Goal: Information Seeking & Learning: Check status

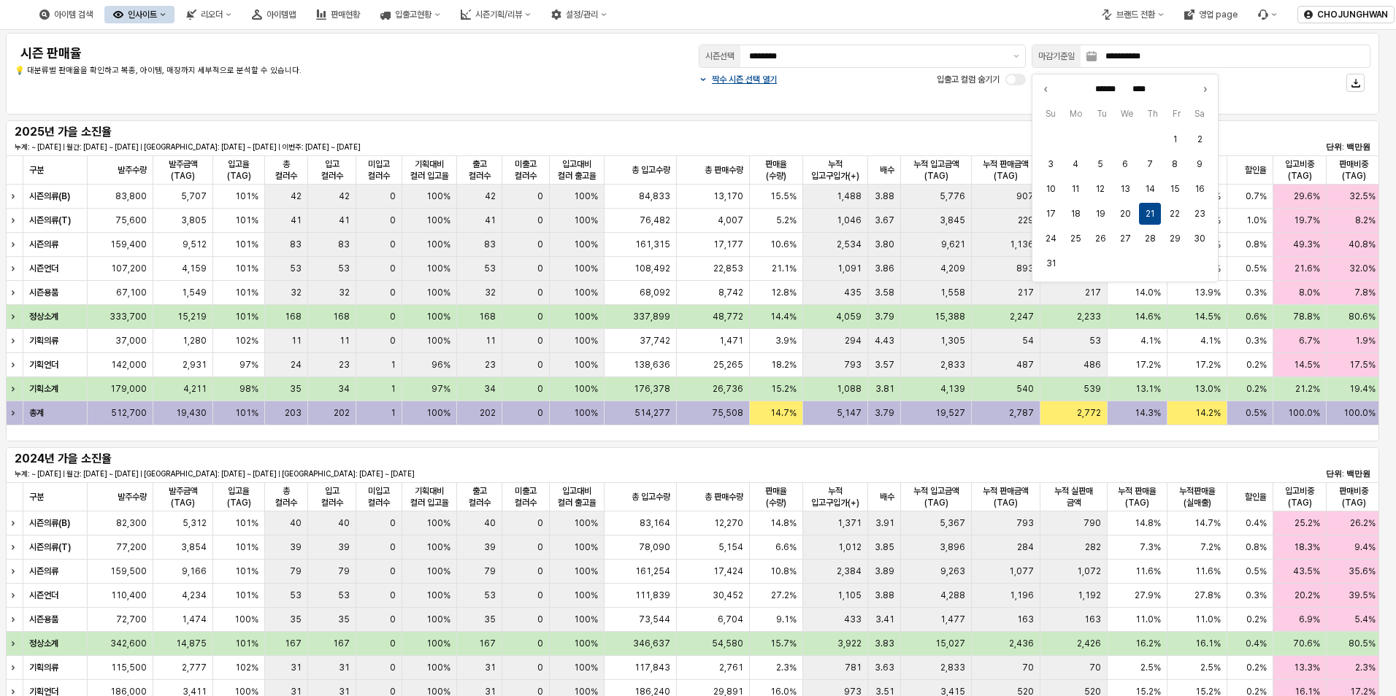
click at [842, 134] on div "2025년 가을 소진율 누계: ~ [DATE] | 월간: [DATE] ~ [DATE] | 지난주: [DATE] ~ [DATE] | 이번주: […" at bounding box center [693, 137] width 1356 height 29
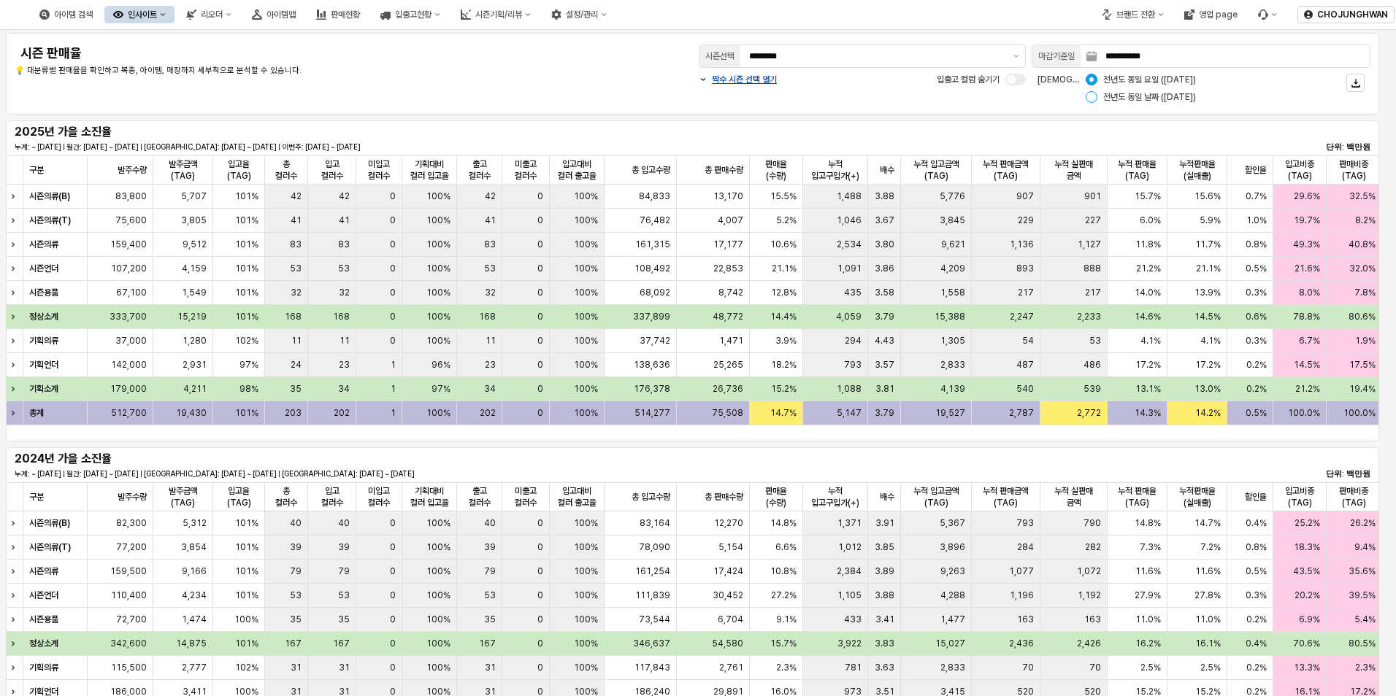
click at [1091, 96] on div "App Frame" at bounding box center [1092, 97] width 12 height 12
click at [1016, 54] on button "제안 사항 표시" at bounding box center [1016, 56] width 18 height 22
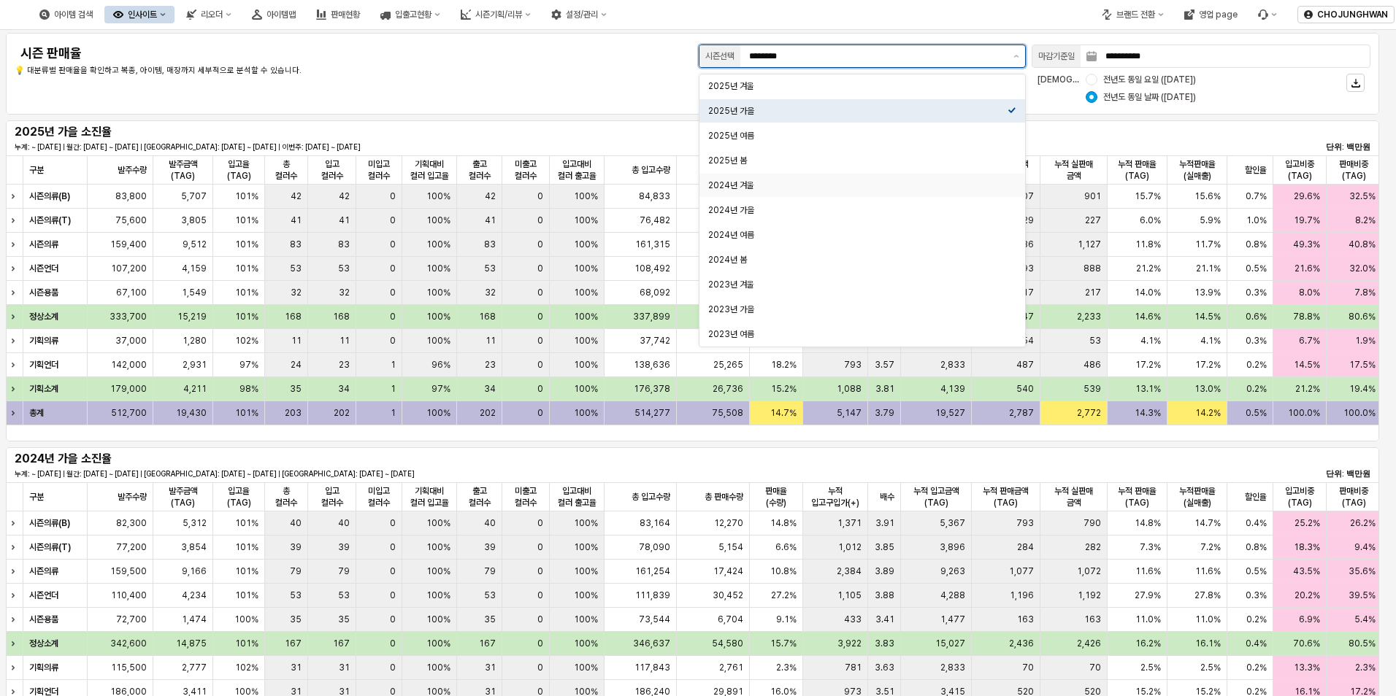
click at [881, 178] on div "2024년 겨울" at bounding box center [857, 185] width 299 height 15
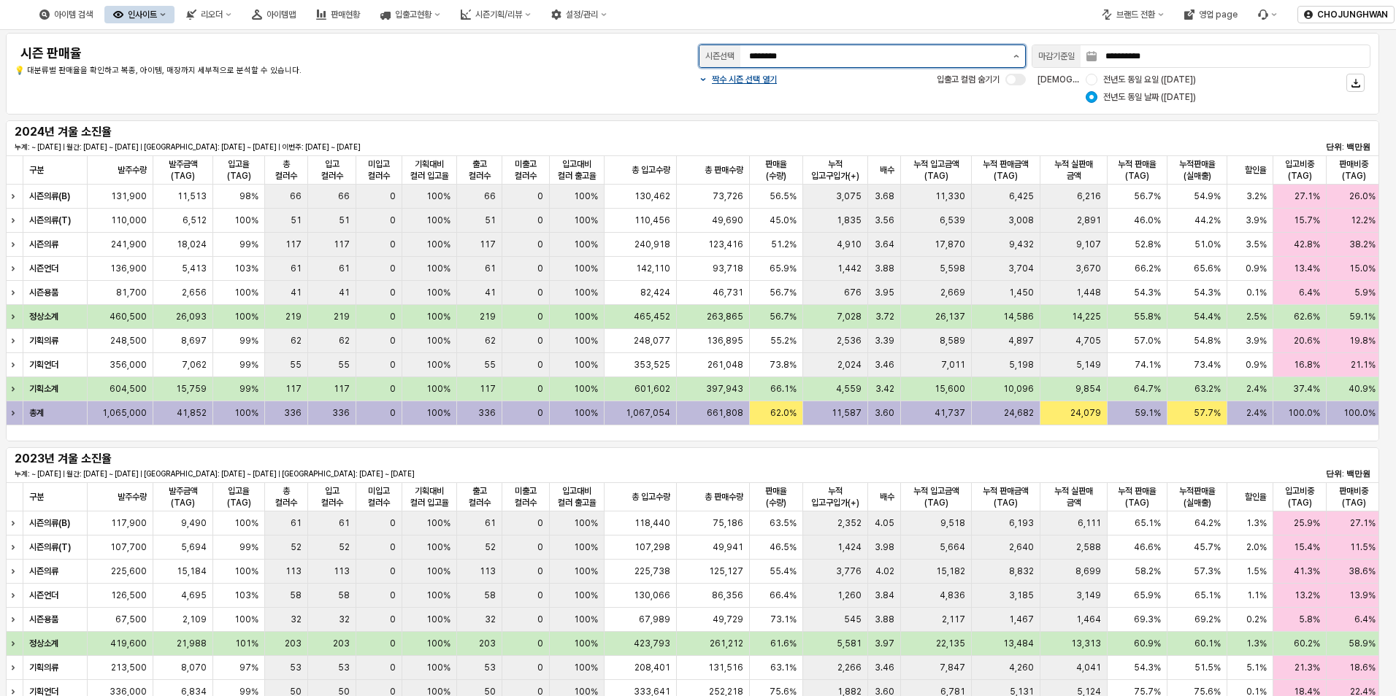
click at [1020, 54] on button "제안 사항 표시" at bounding box center [1016, 56] width 18 height 22
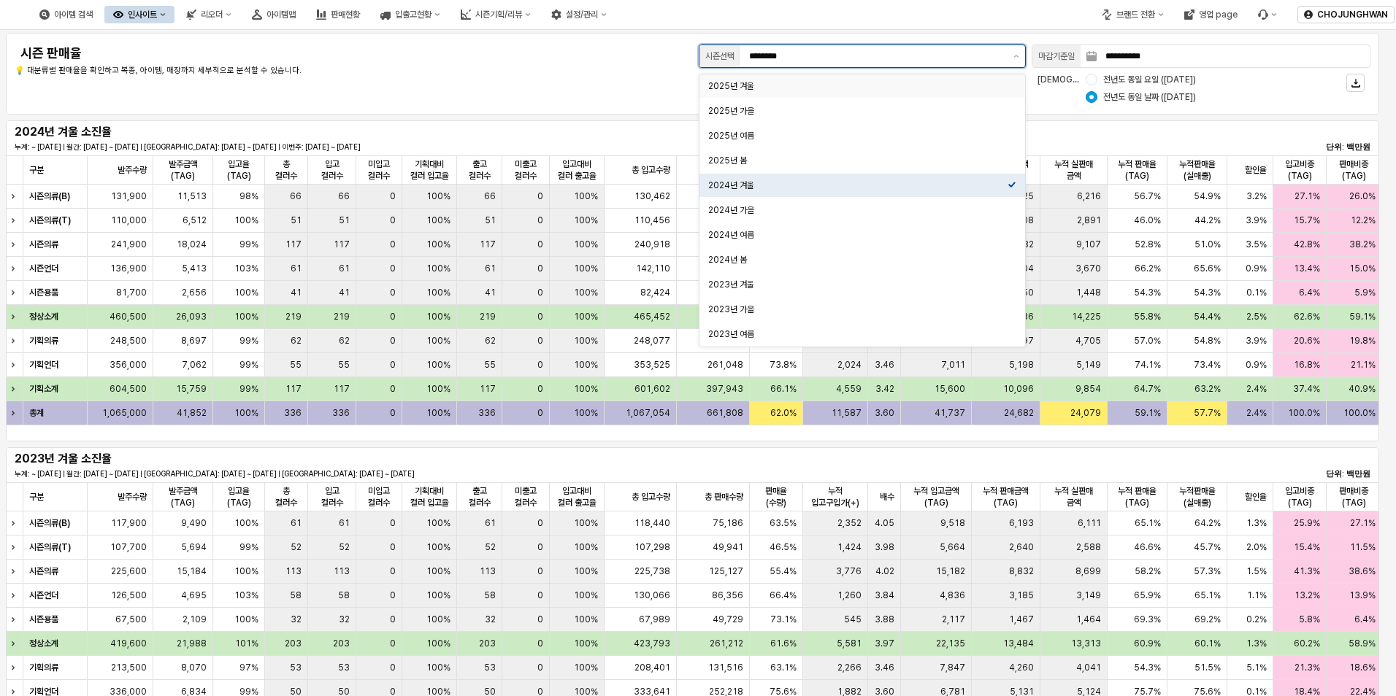
click at [948, 87] on div "2025년 겨울" at bounding box center [857, 86] width 299 height 12
type input "********"
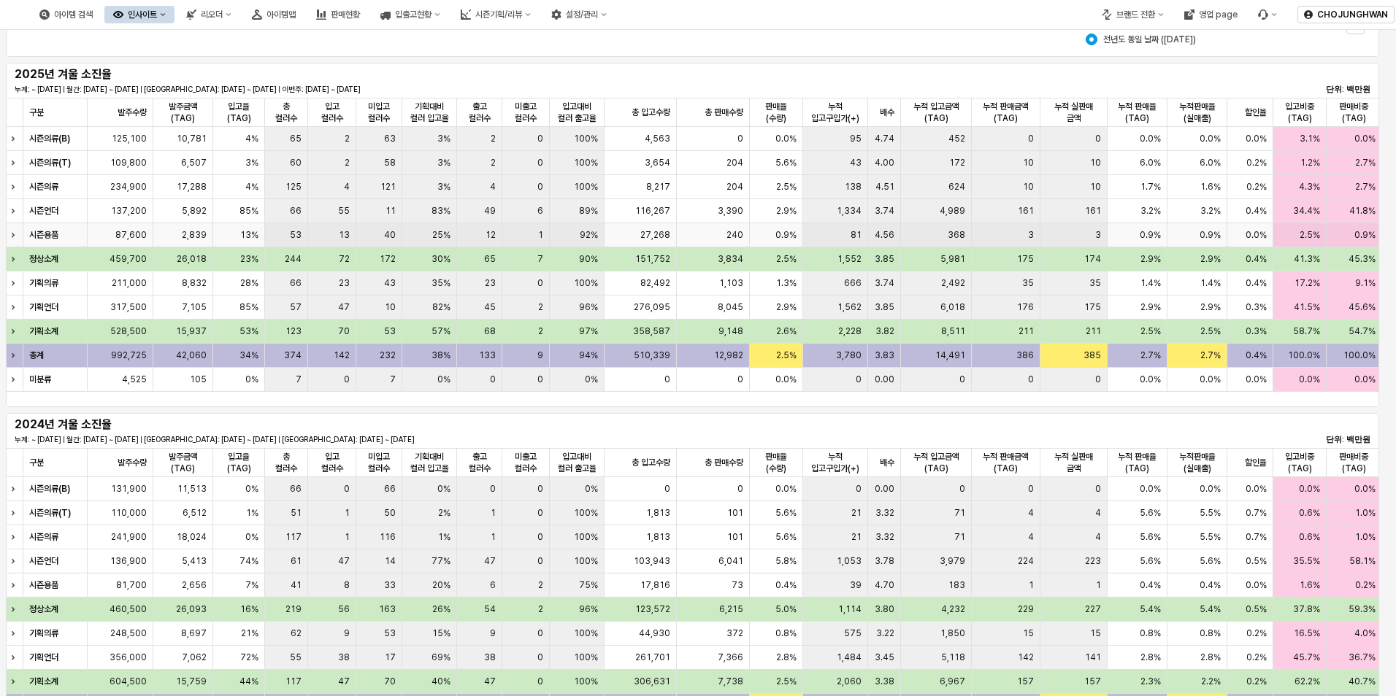
scroll to position [146, 0]
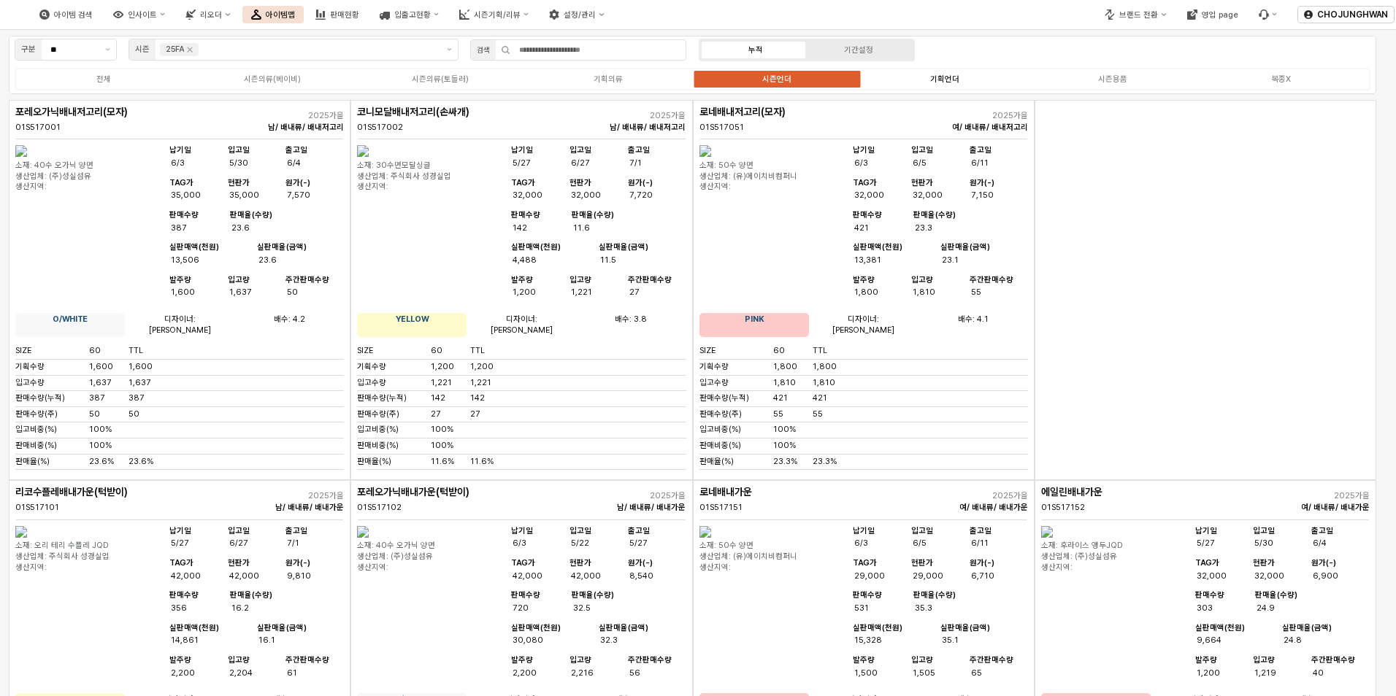
click at [945, 80] on div "기획언더" at bounding box center [944, 78] width 29 height 9
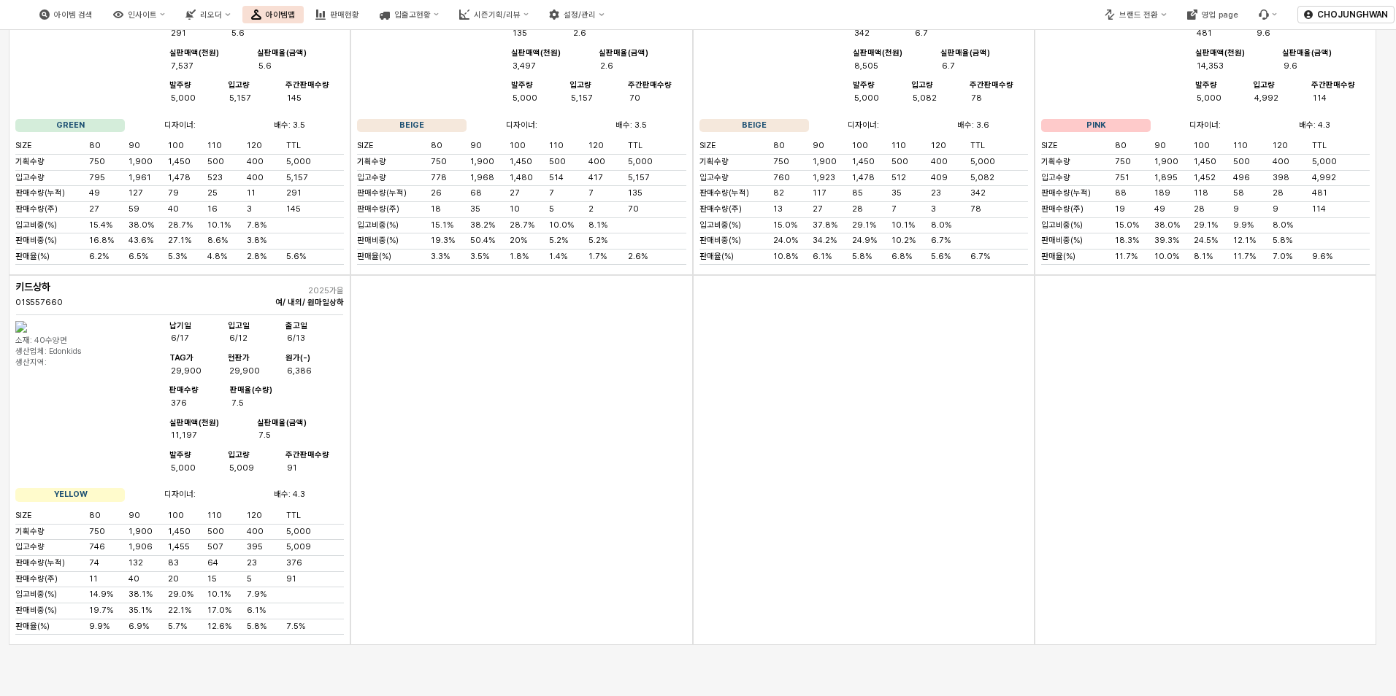
scroll to position [2341, 0]
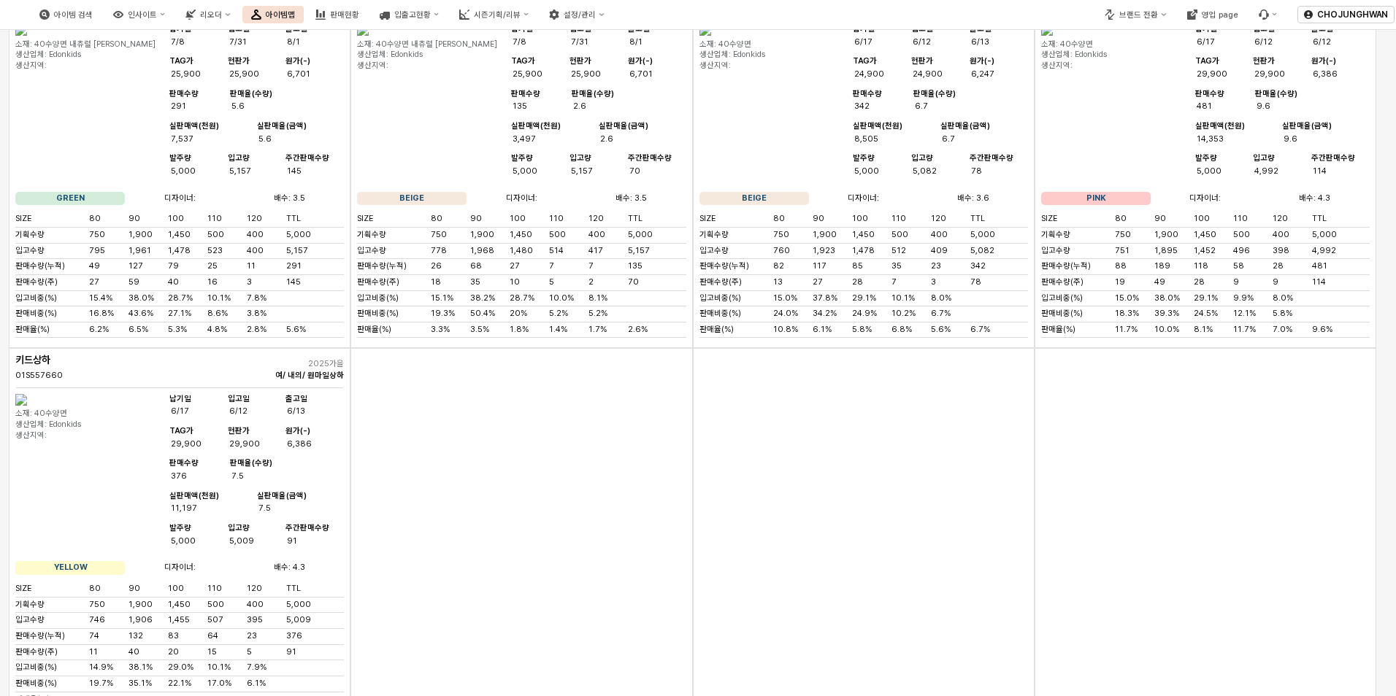
click at [758, 617] on div "App Frame" at bounding box center [864, 533] width 342 height 370
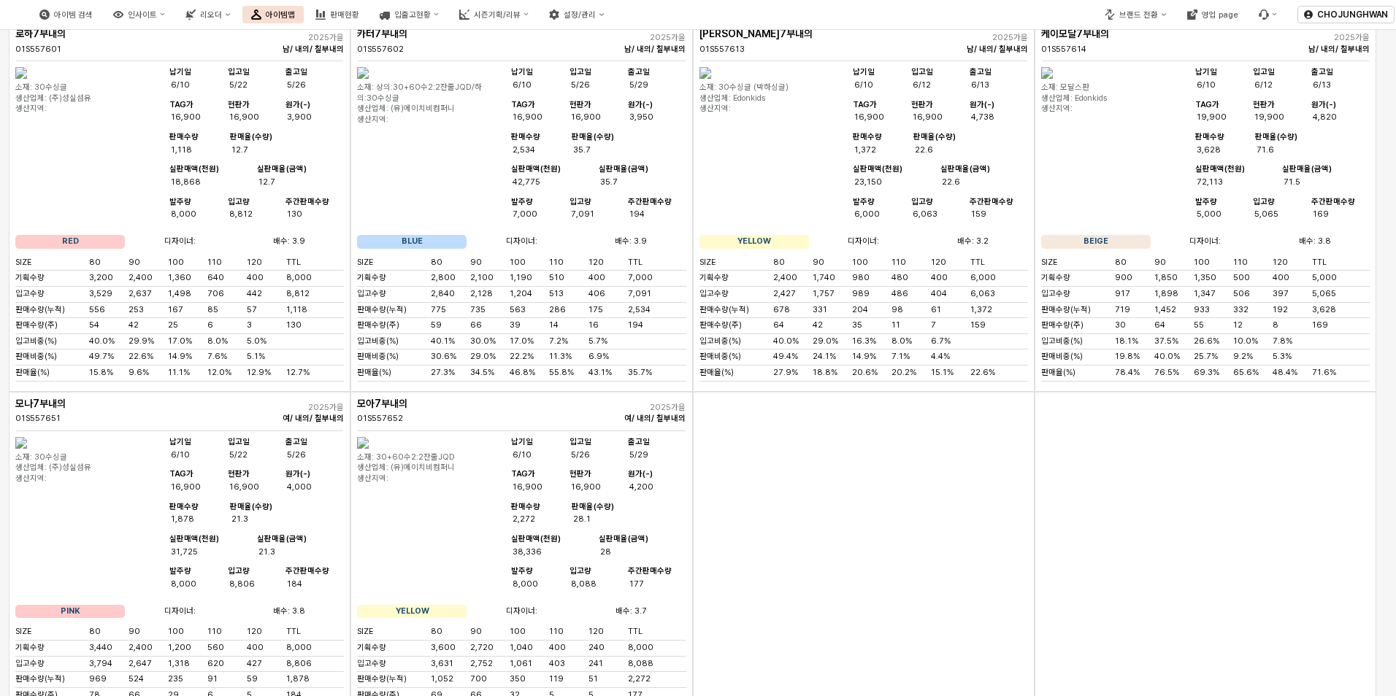
scroll to position [0, 0]
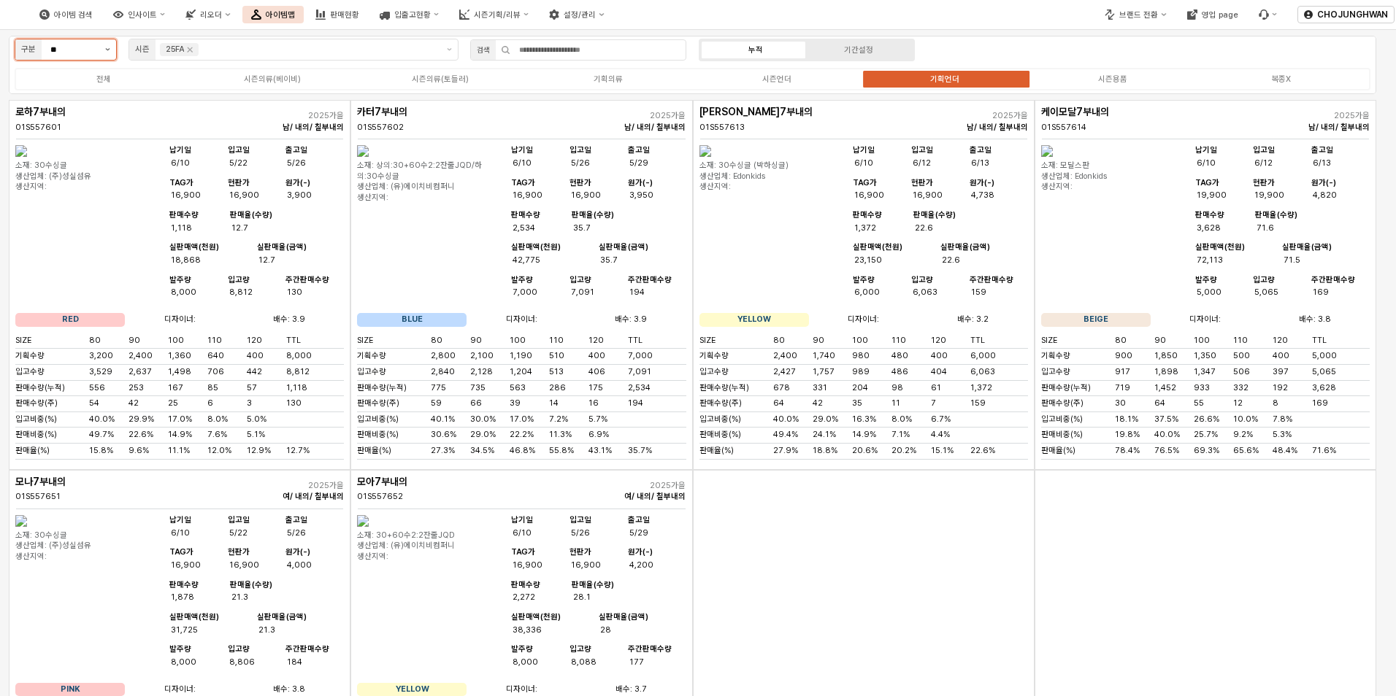
click at [105, 50] on icon "제안 사항 표시" at bounding box center [107, 49] width 5 height 3
click at [88, 98] on div "사계절" at bounding box center [61, 102] width 75 height 11
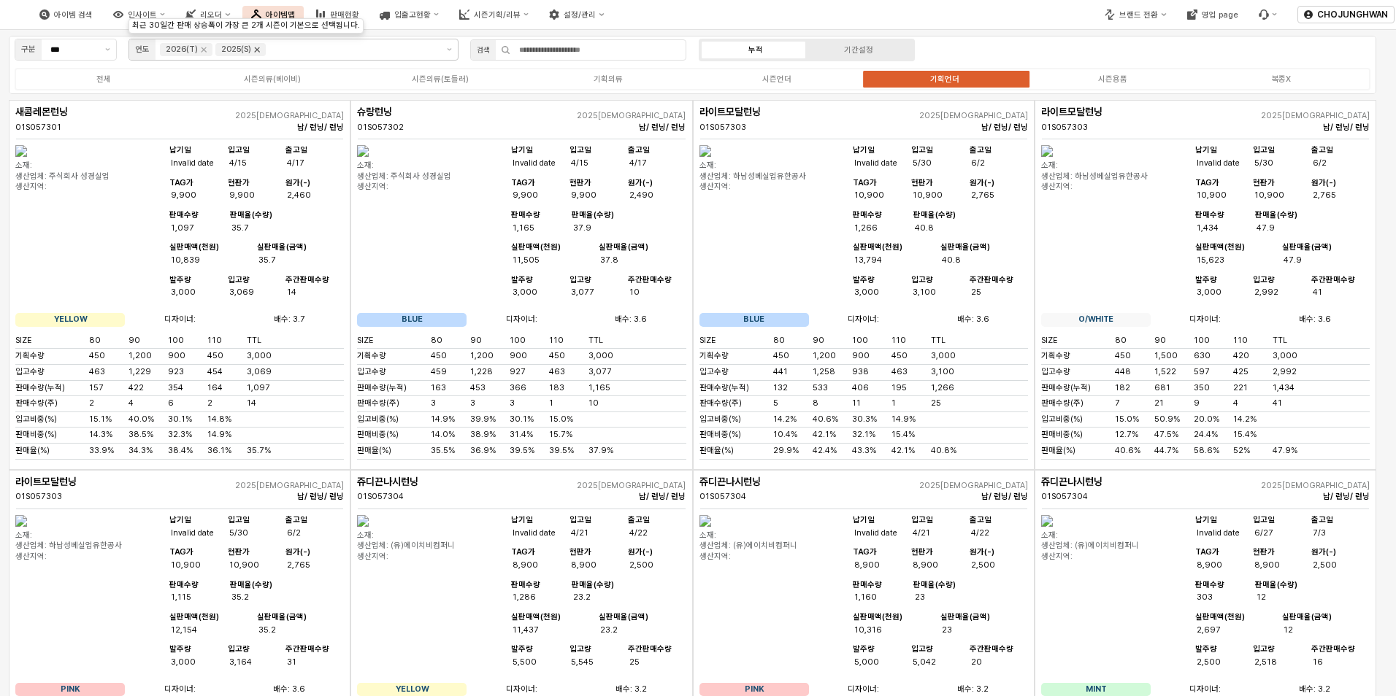
click at [259, 53] on icon "Remove 2025(S)" at bounding box center [257, 50] width 12 height 12
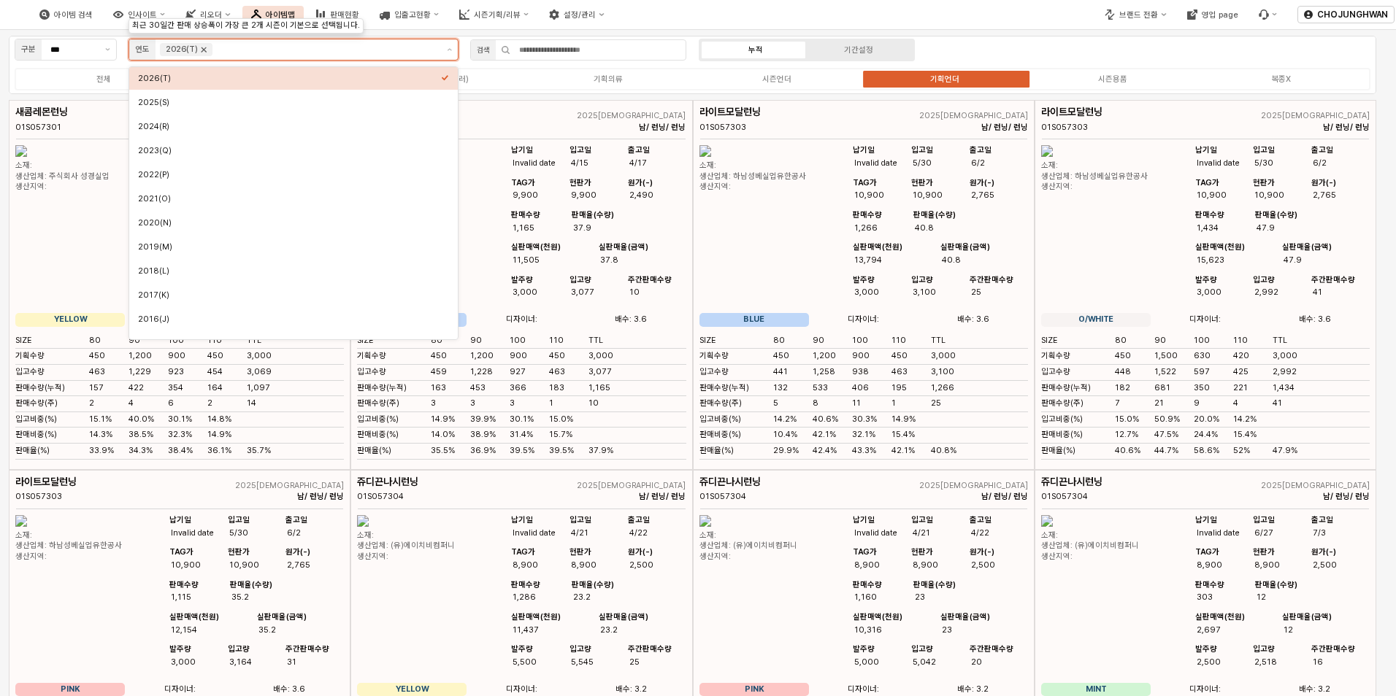
click at [207, 53] on icon "Remove 2026(T)" at bounding box center [204, 50] width 12 height 12
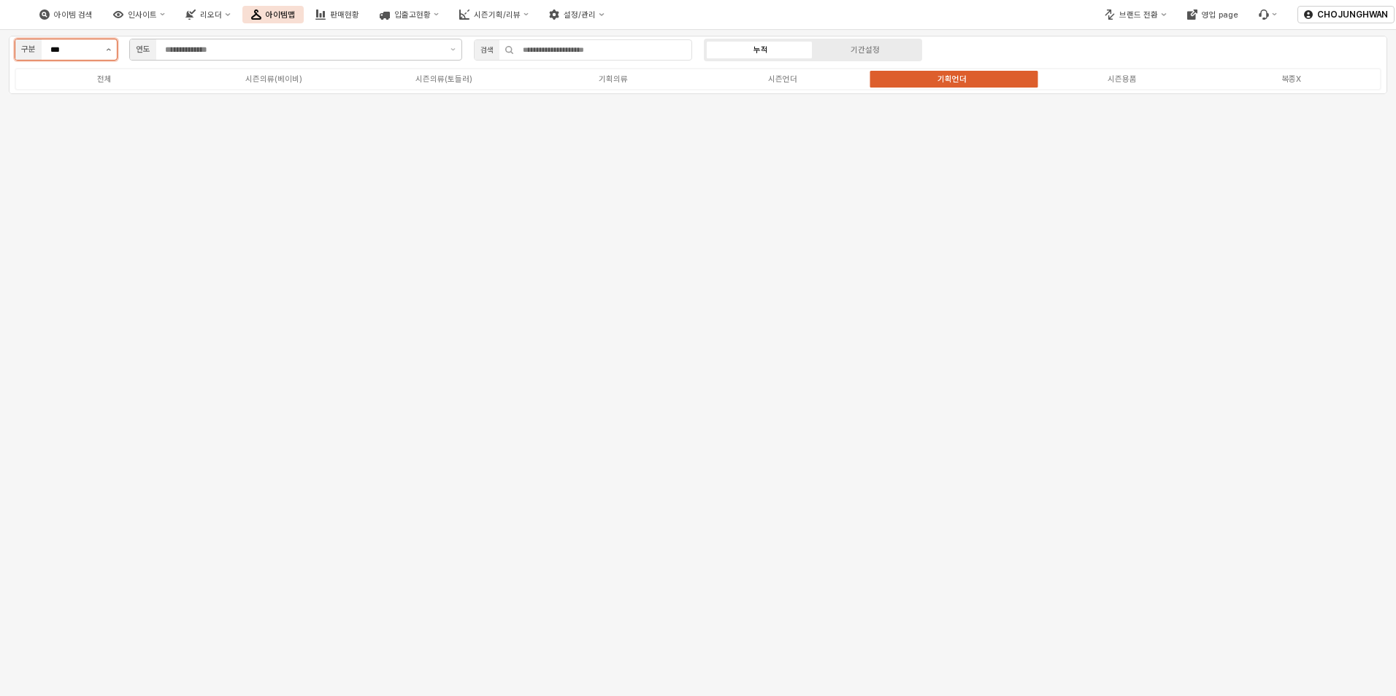
click at [106, 48] on icon "제안 사항 표시" at bounding box center [108, 49] width 5 height 3
click at [83, 82] on div "시즌" at bounding box center [62, 78] width 76 height 11
type input "**"
click at [239, 50] on icon "Remove 25FA" at bounding box center [237, 50] width 12 height 12
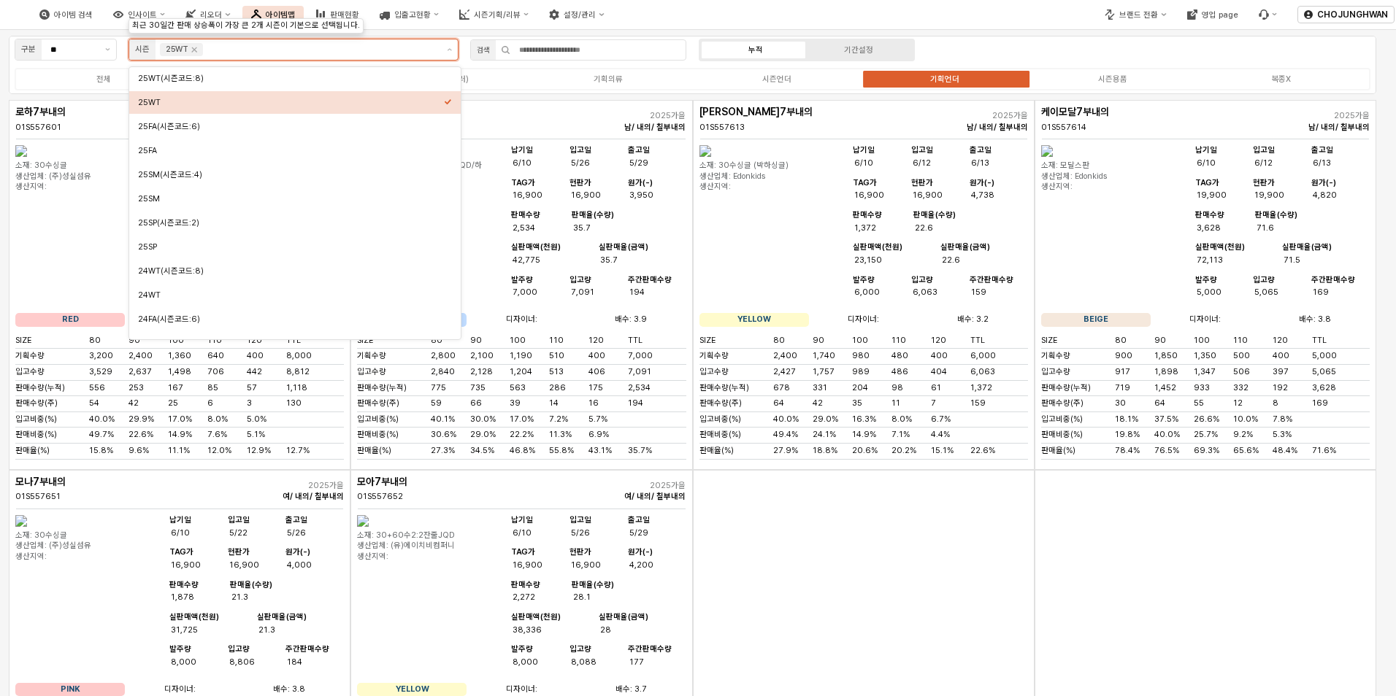
click at [202, 50] on div "25WT" at bounding box center [181, 49] width 43 height 13
click at [199, 50] on icon "Remove 25WT" at bounding box center [194, 50] width 12 height 12
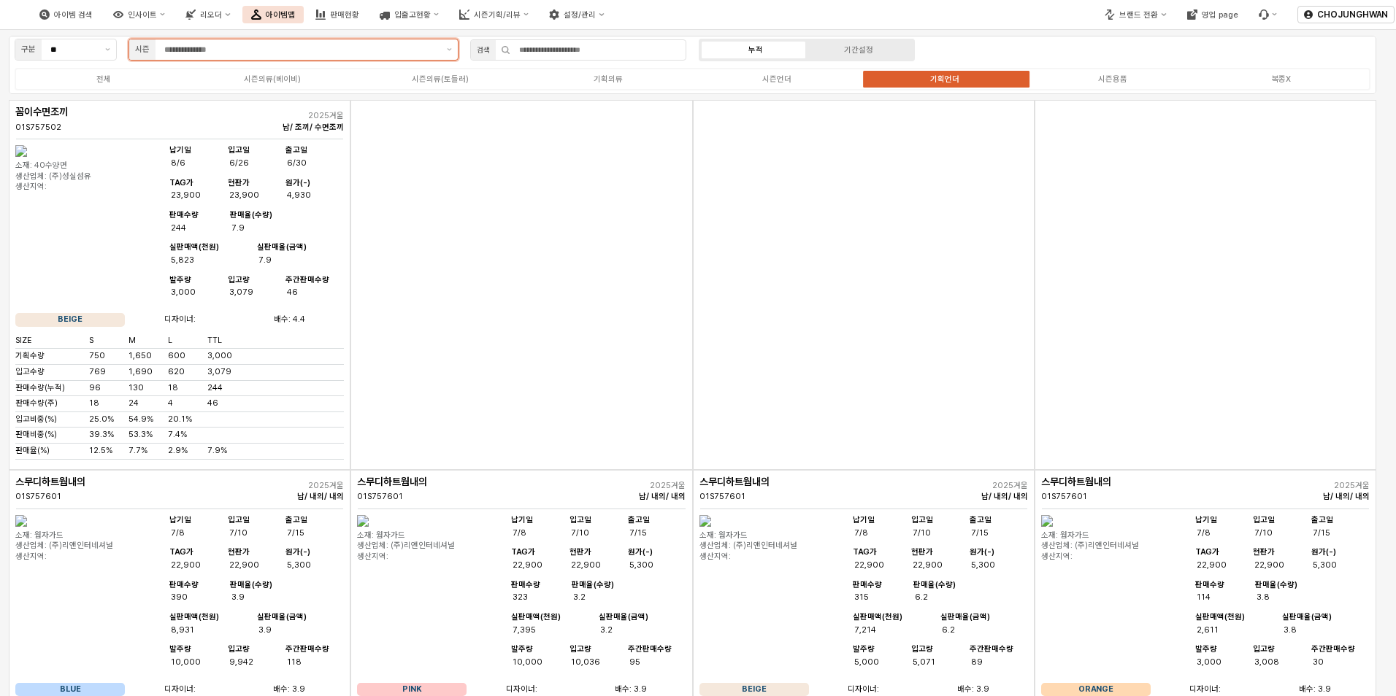
click at [312, 50] on input "App Frame" at bounding box center [301, 49] width 274 height 13
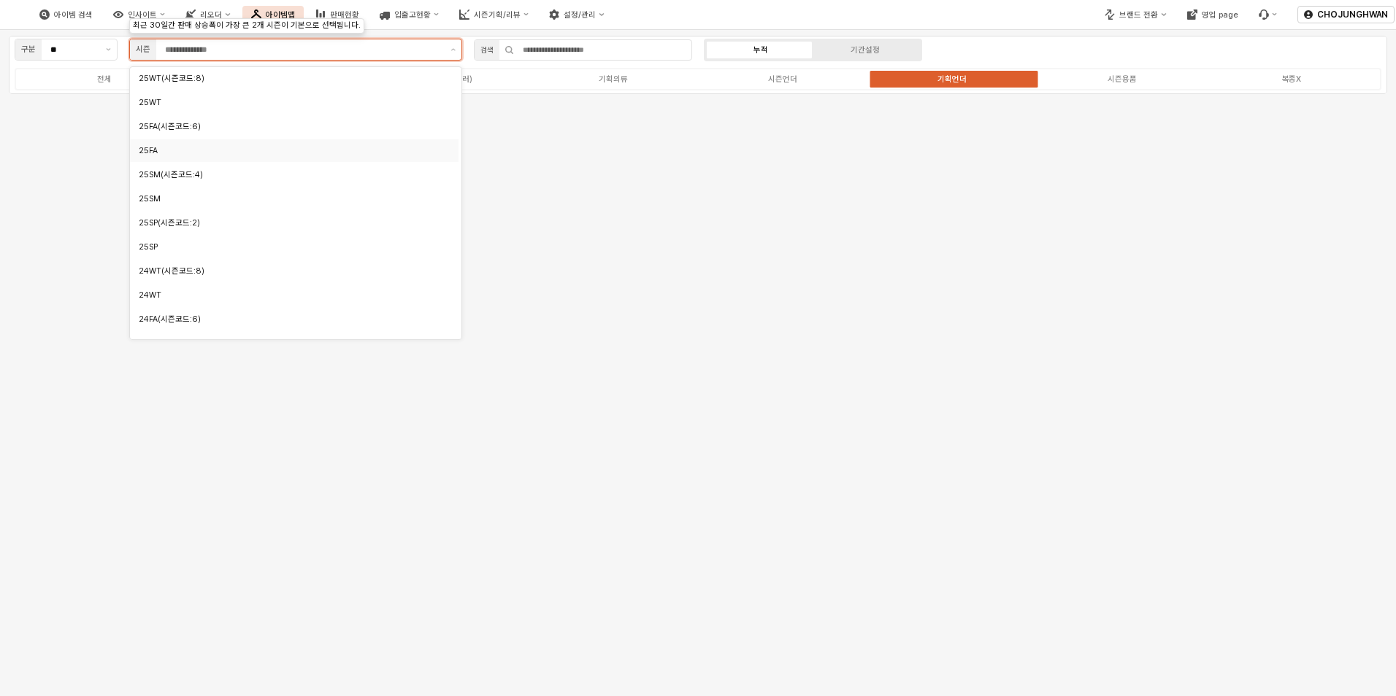
click at [265, 145] on div "25FA" at bounding box center [290, 151] width 303 height 14
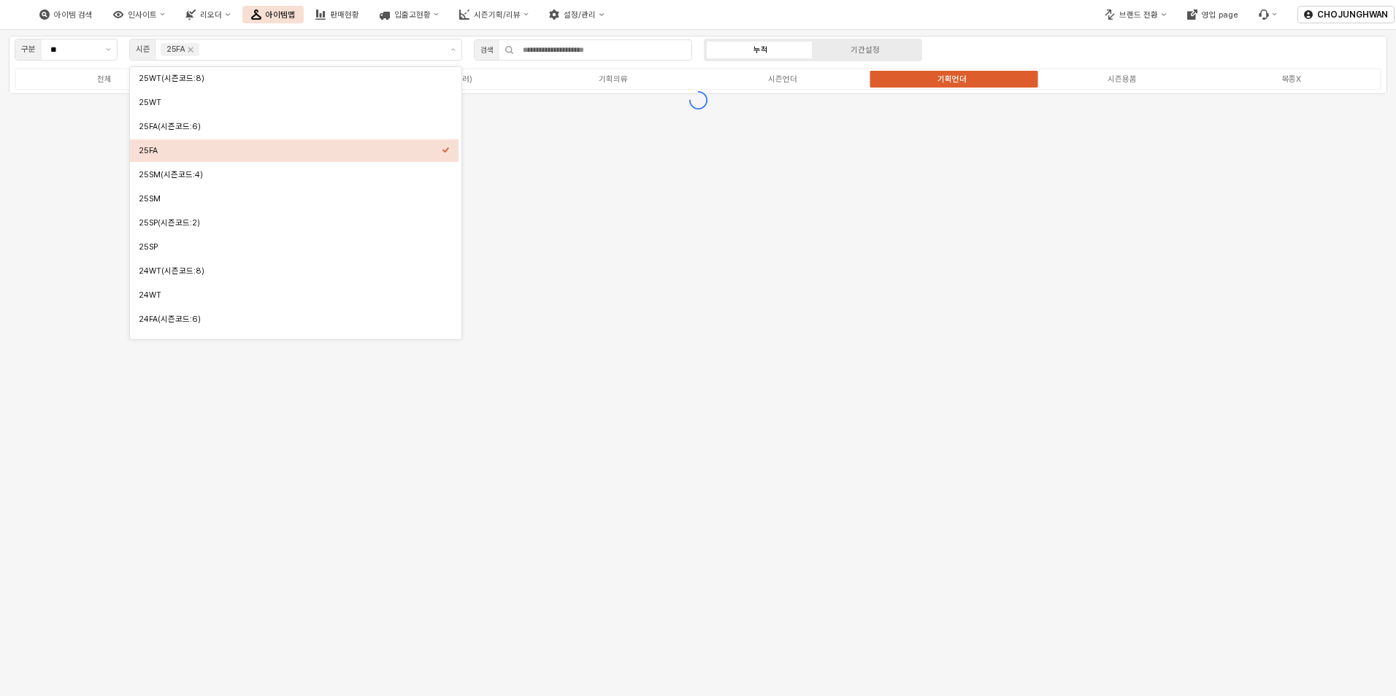
click at [862, 258] on div "구분 ** 시즌 25FA 검색 누적 기간설정 전체 시즌의류(베이비) 시즌의류(토들러) 기획의류 시즌언더 기획언더 시즌용품 복종X" at bounding box center [698, 363] width 1396 height 667
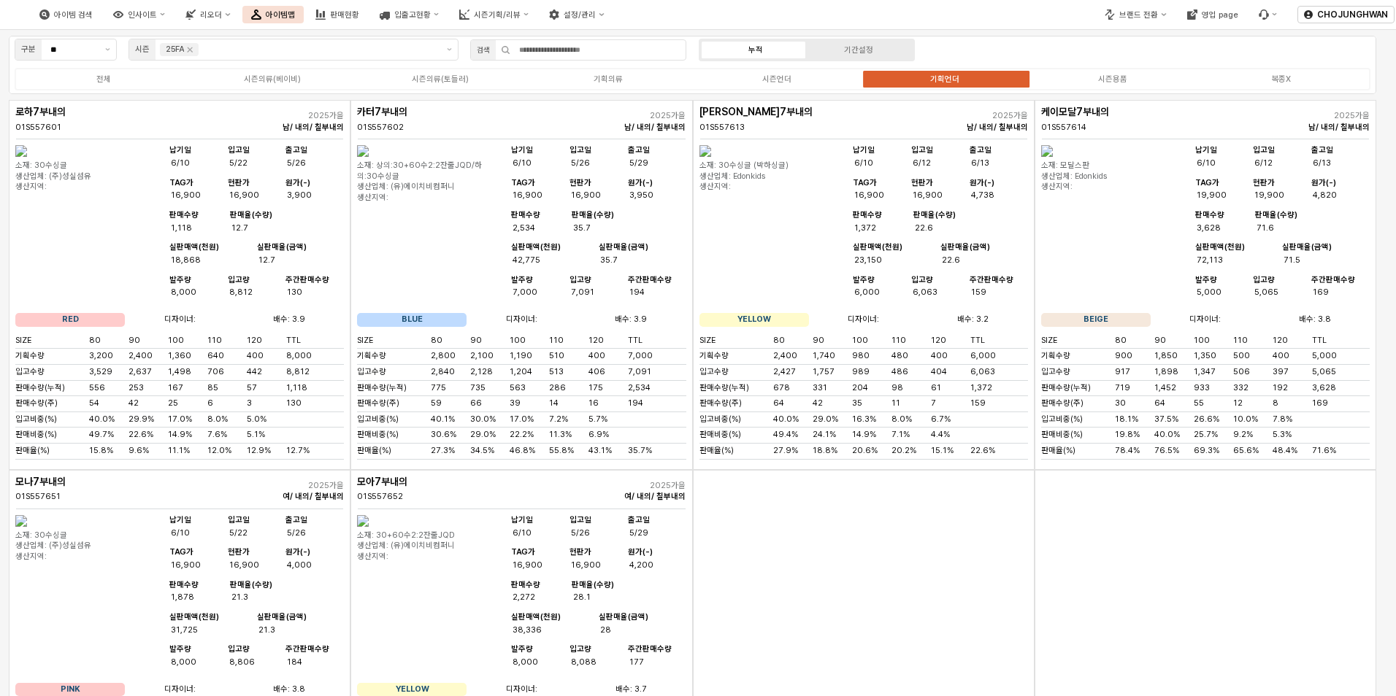
click at [794, 520] on div "App Frame" at bounding box center [864, 655] width 342 height 370
click at [821, 529] on div "App Frame" at bounding box center [864, 655] width 342 height 370
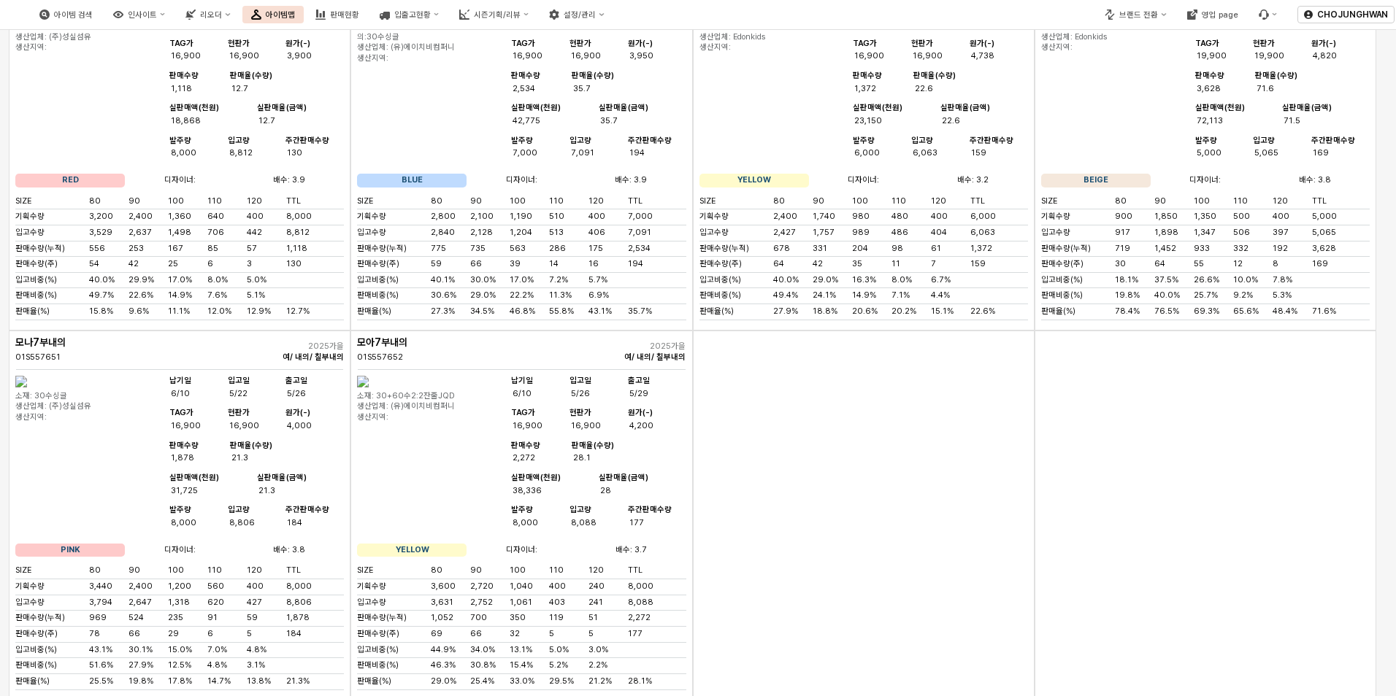
scroll to position [146, 0]
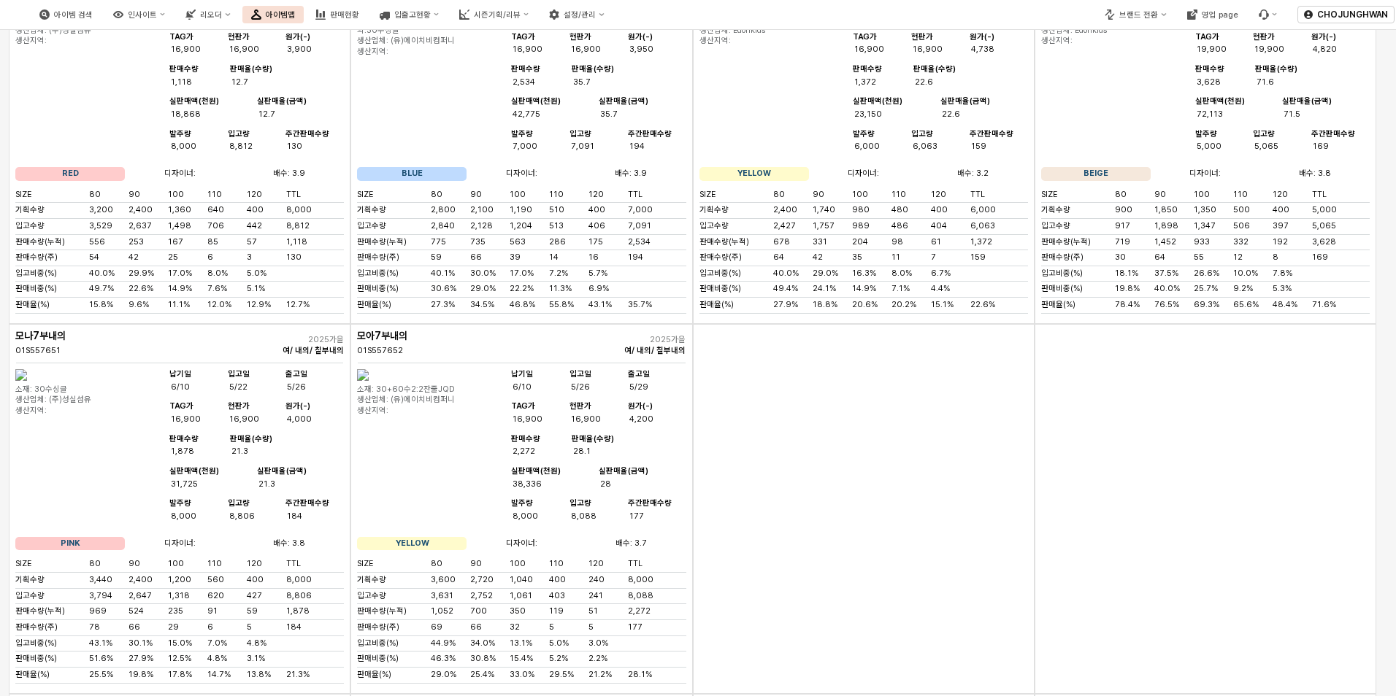
click at [791, 515] on div "App Frame" at bounding box center [864, 509] width 342 height 370
click at [1372, 484] on div "App Frame" at bounding box center [1205, 509] width 342 height 370
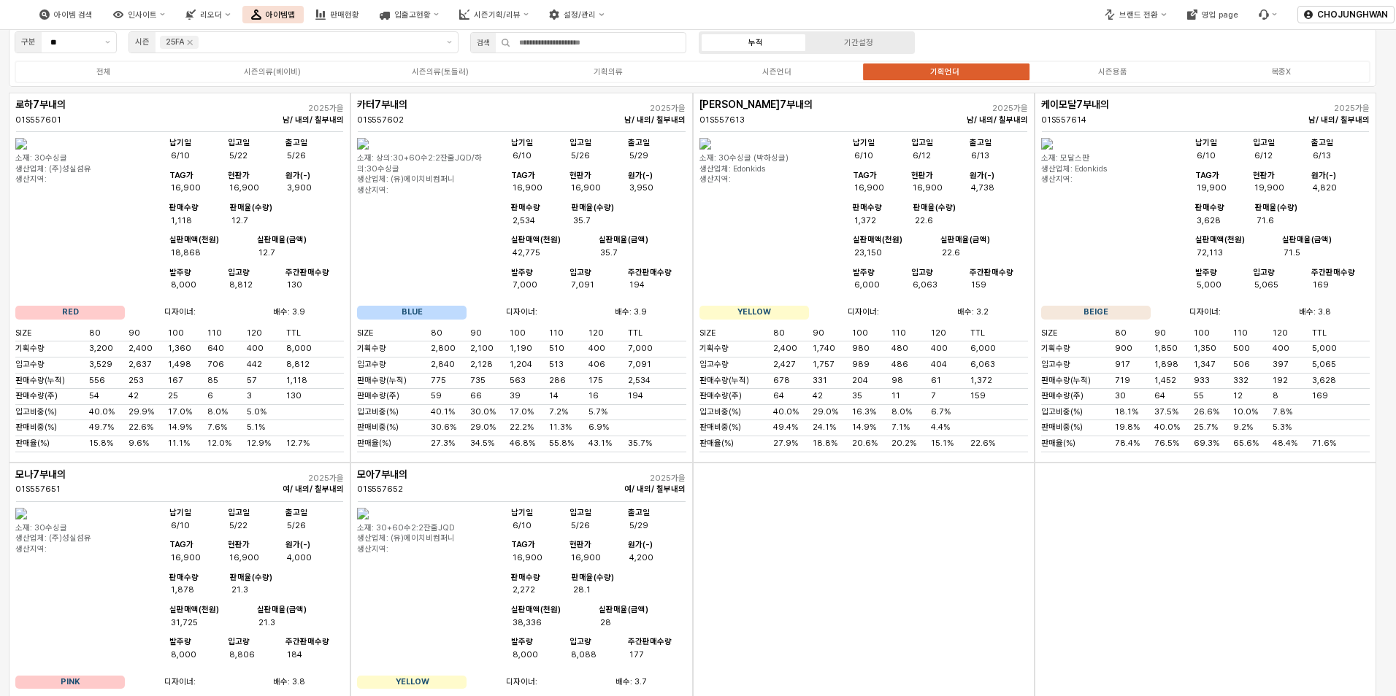
scroll to position [0, 0]
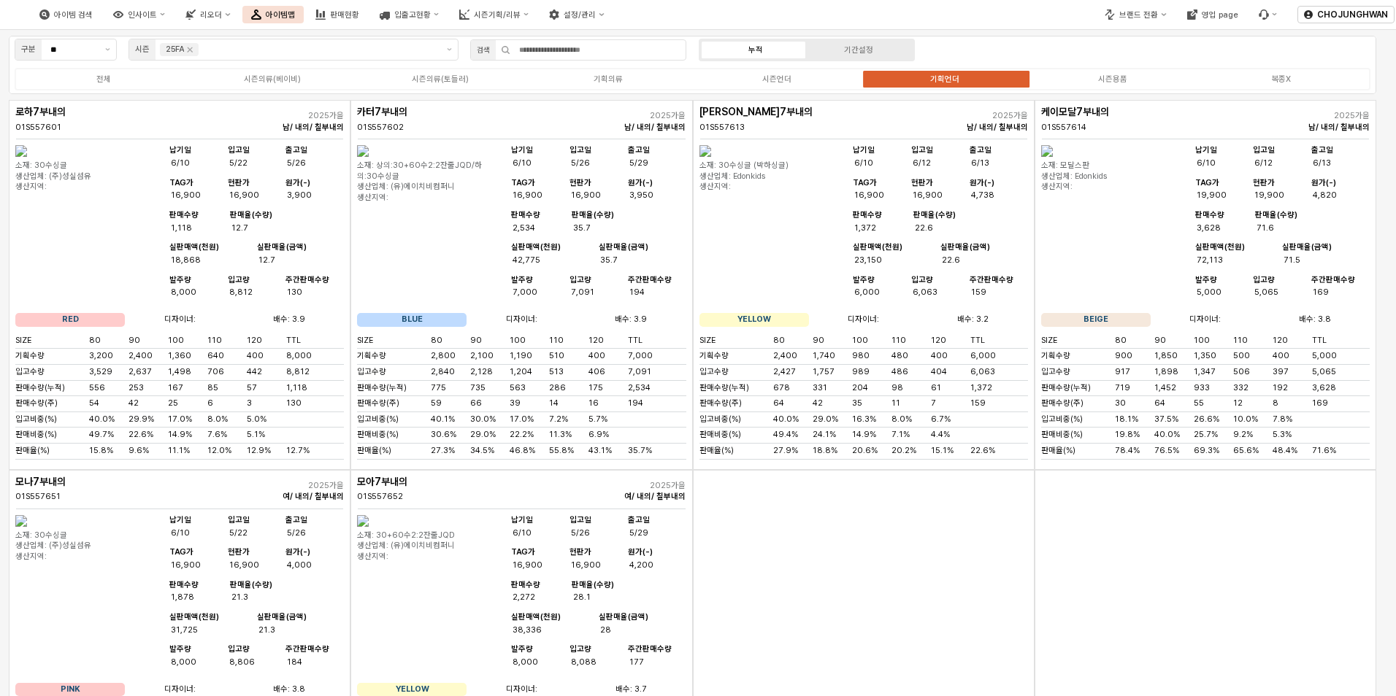
click at [825, 548] on div "App Frame" at bounding box center [864, 655] width 342 height 370
click at [888, 577] on div "App Frame" at bounding box center [864, 655] width 342 height 370
click at [1172, 561] on div "App Frame" at bounding box center [1205, 655] width 342 height 370
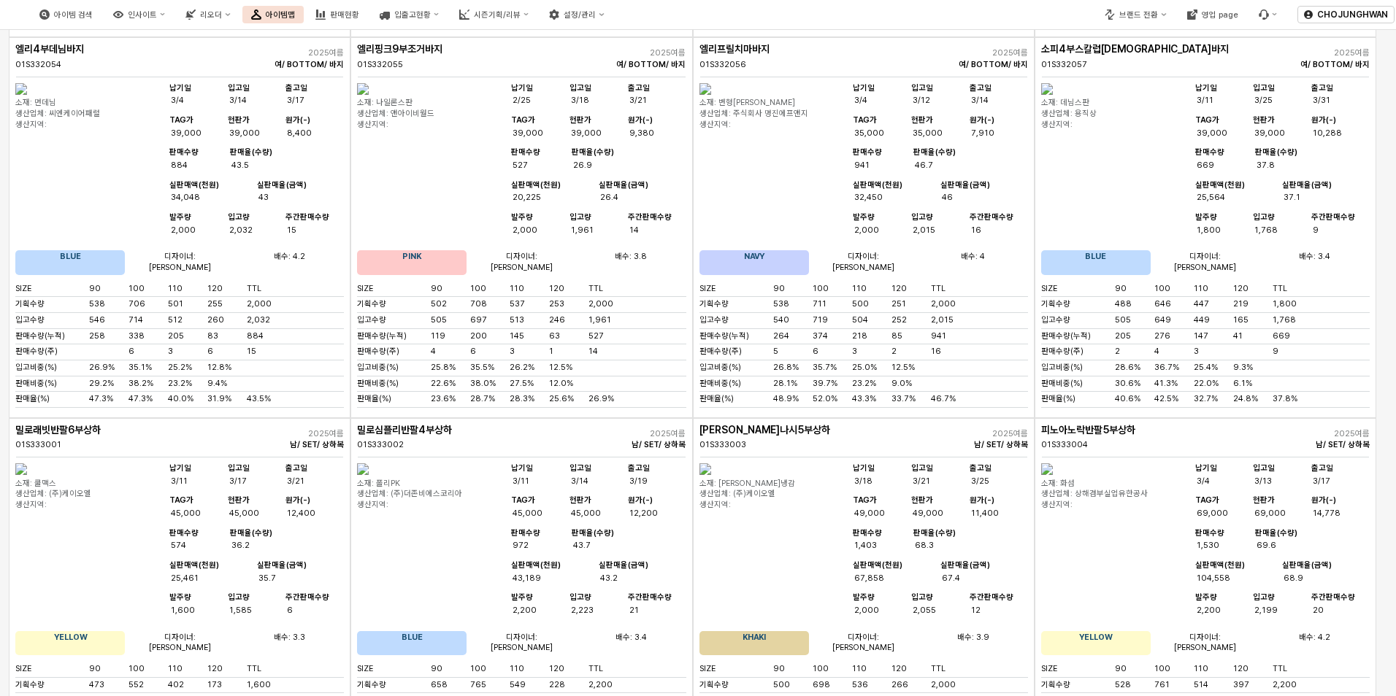
scroll to position [4088, 0]
